Goal: Information Seeking & Learning: Learn about a topic

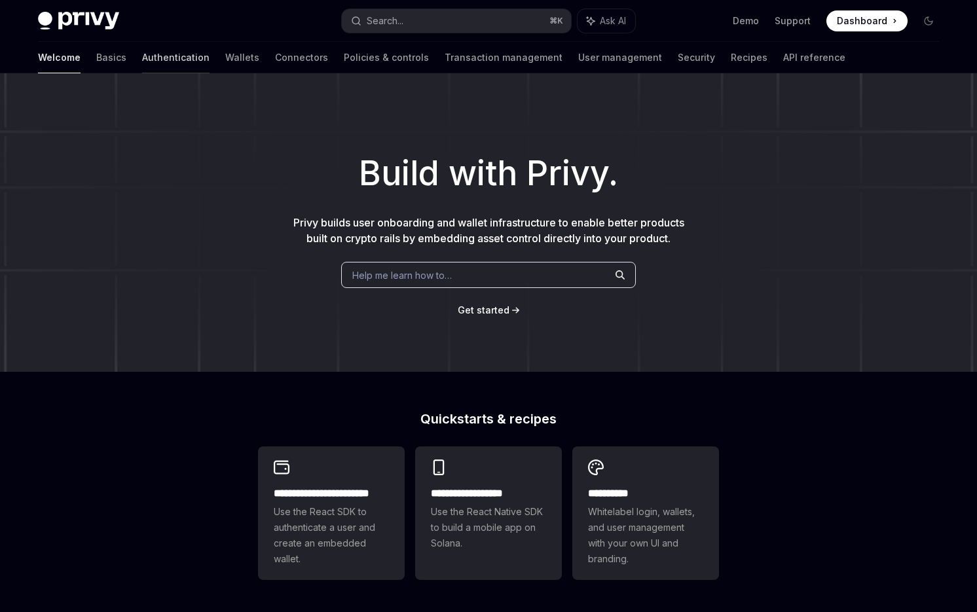
click at [142, 60] on link "Authentication" at bounding box center [175, 57] width 67 height 31
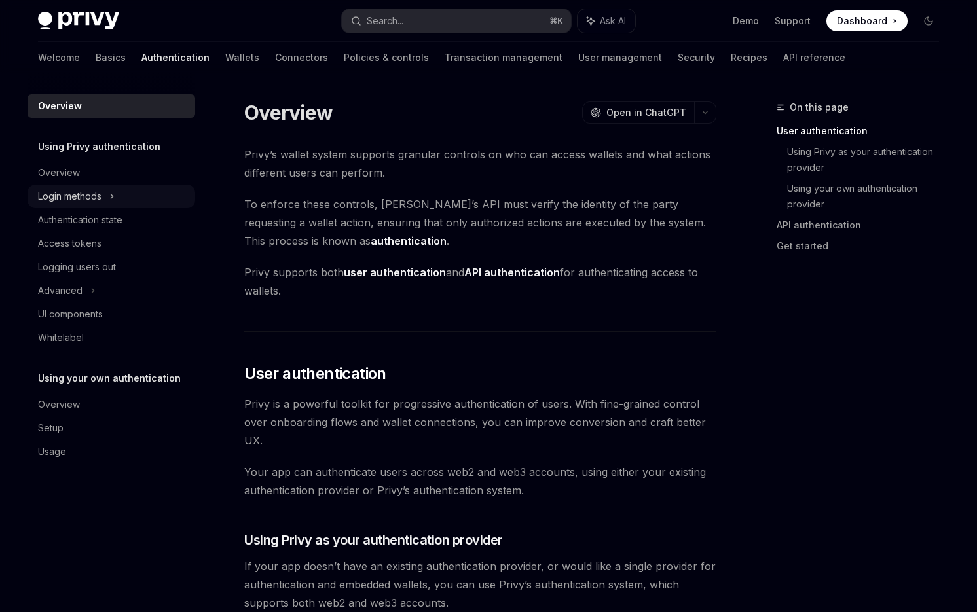
click at [122, 197] on div "Login methods" at bounding box center [112, 197] width 168 height 24
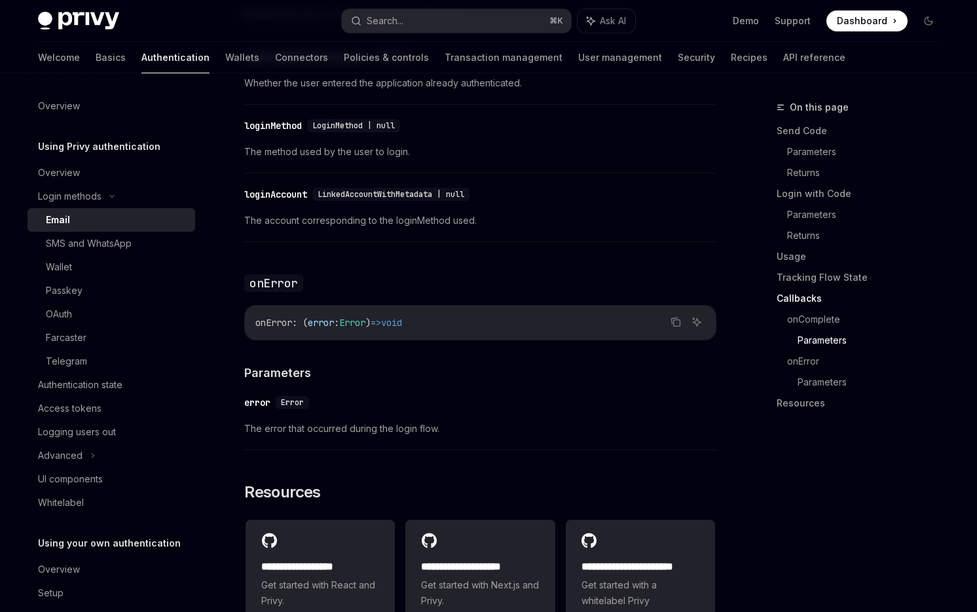
scroll to position [2586, 0]
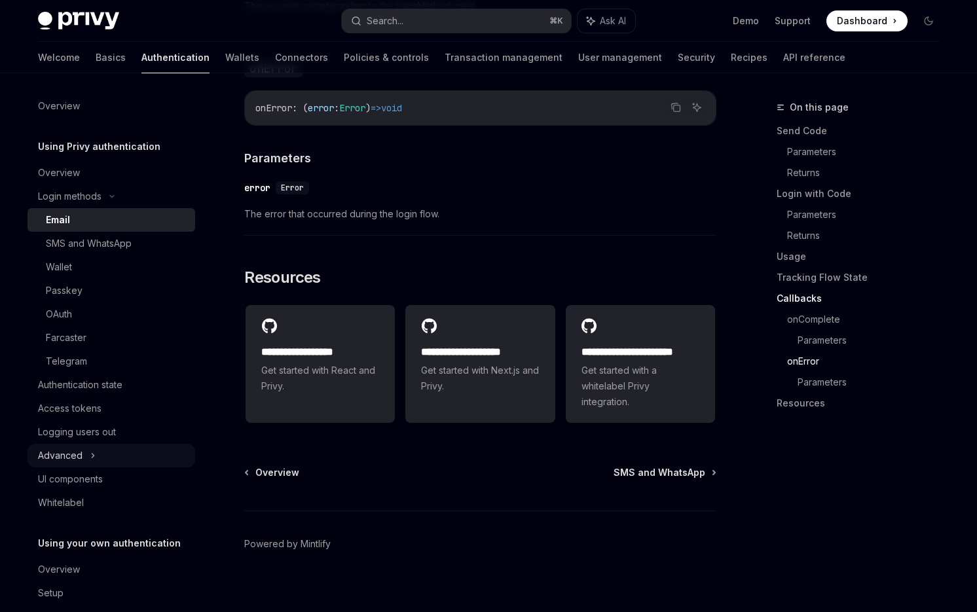
click at [102, 456] on div "Advanced" at bounding box center [112, 456] width 168 height 24
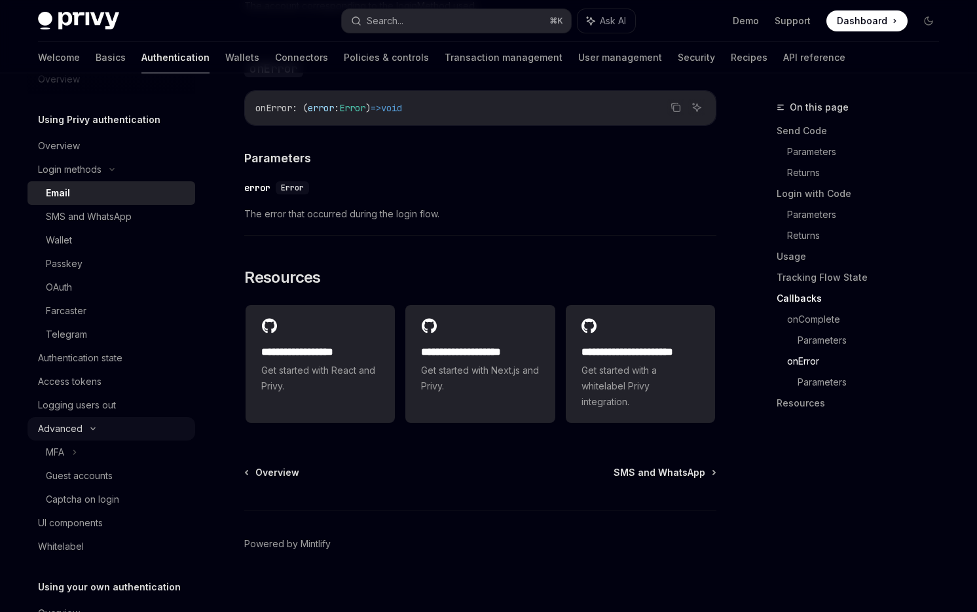
scroll to position [28, 0]
click at [102, 449] on div "MFA" at bounding box center [112, 451] width 168 height 24
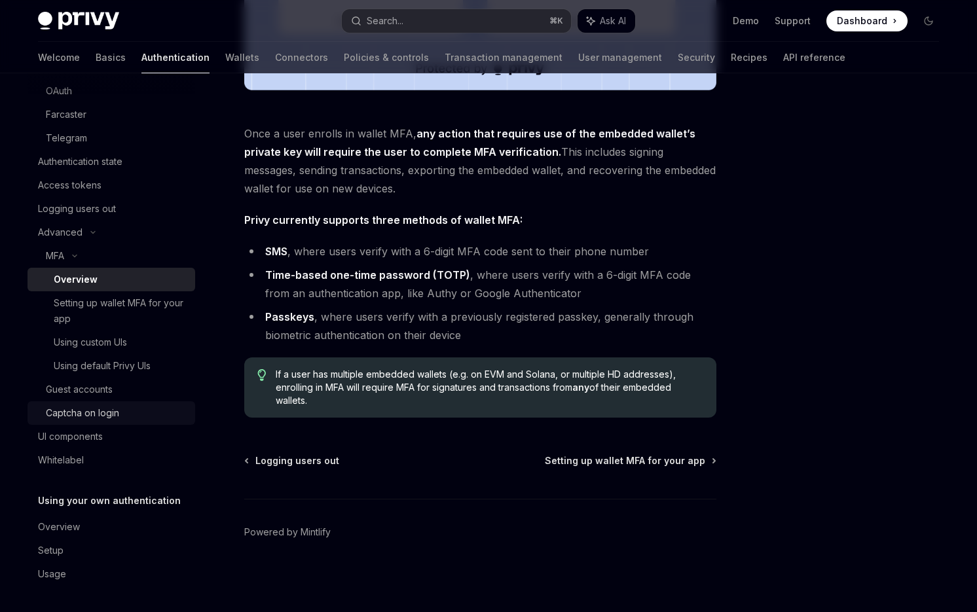
scroll to position [223, 0]
click at [105, 416] on div "Captcha on login" at bounding box center [82, 413] width 73 height 16
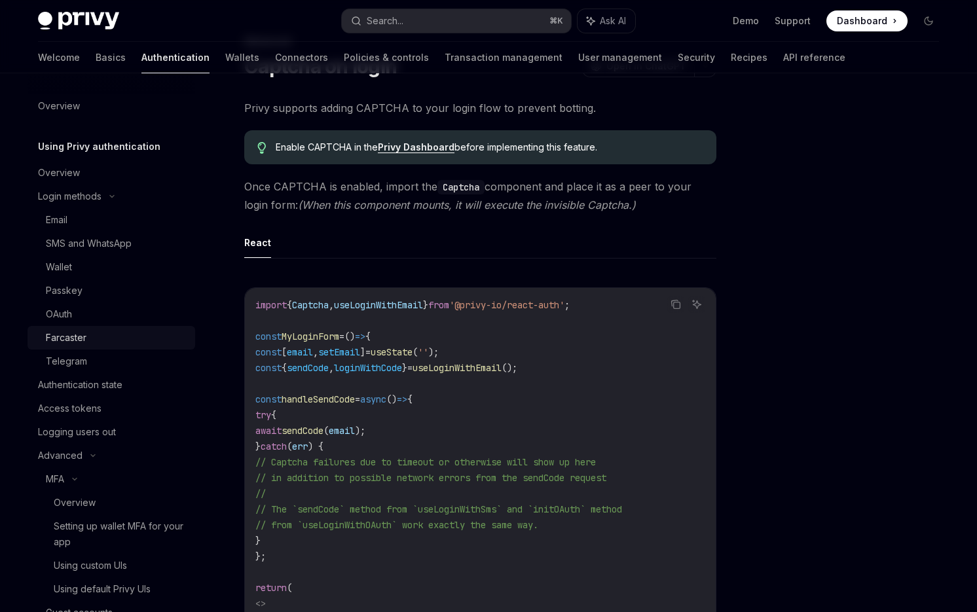
click at [90, 344] on div "Farcaster" at bounding box center [116, 338] width 141 height 16
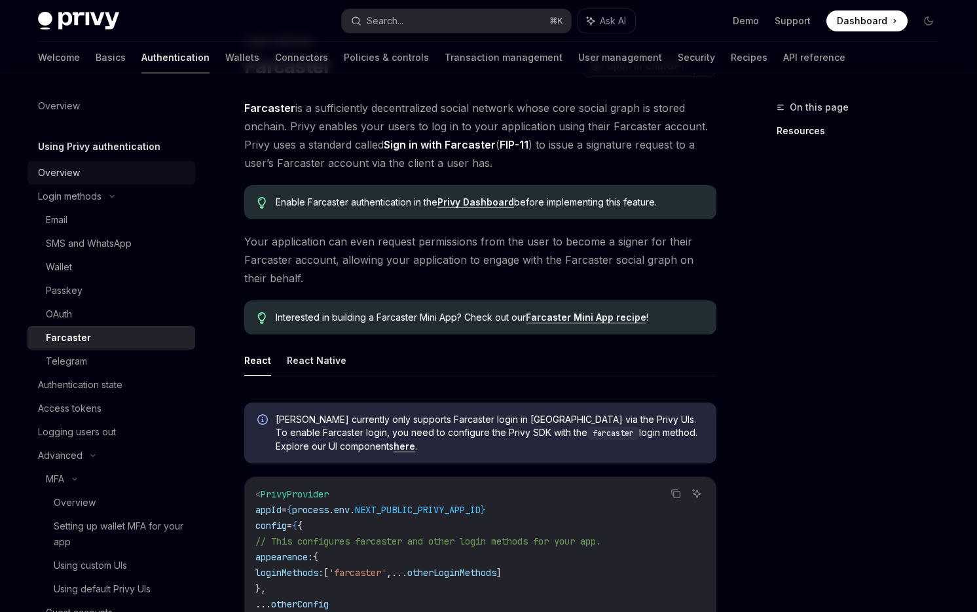
click at [77, 171] on div "Overview" at bounding box center [59, 173] width 42 height 16
type textarea "*"
